Goal: Information Seeking & Learning: Learn about a topic

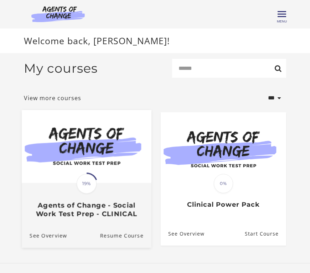
click at [95, 139] on img at bounding box center [87, 146] width 130 height 73
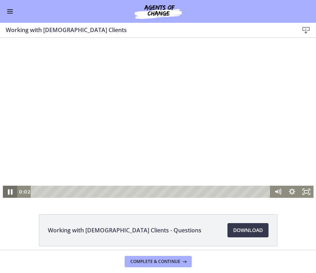
click at [7, 191] on icon "Pause" at bounding box center [9, 191] width 17 height 15
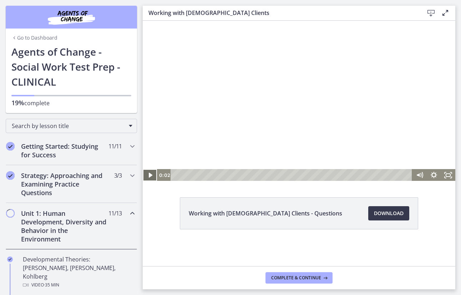
click at [148, 176] on icon "Play Video" at bounding box center [150, 175] width 14 height 12
click at [314, 89] on div at bounding box center [299, 100] width 312 height 161
click at [149, 173] on icon "Play Video" at bounding box center [150, 175] width 4 height 6
drag, startPoint x: 420, startPoint y: 138, endPoint x: 416, endPoint y: 154, distance: 17.0
click at [315, 154] on div "Volume" at bounding box center [419, 154] width 9 height 9
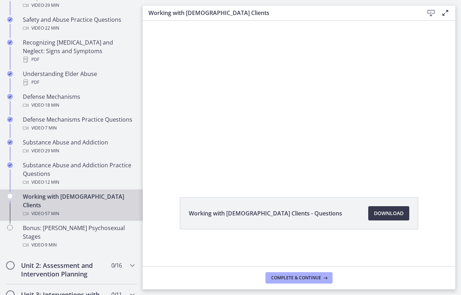
scroll to position [392, 0]
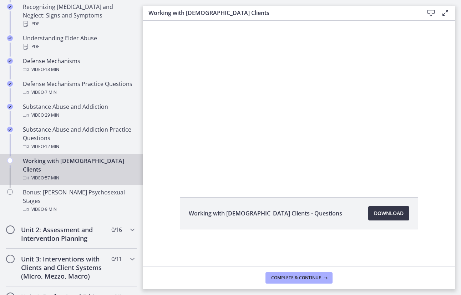
click at [315, 214] on span "Download Opens in a new window" at bounding box center [389, 213] width 30 height 9
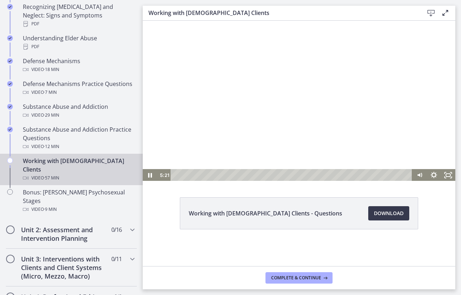
click at [315, 92] on div at bounding box center [299, 100] width 312 height 161
click at [144, 175] on icon "Play Video" at bounding box center [150, 175] width 14 height 12
click at [147, 171] on icon "Pause" at bounding box center [149, 175] width 17 height 15
